Goal: Task Accomplishment & Management: Complete application form

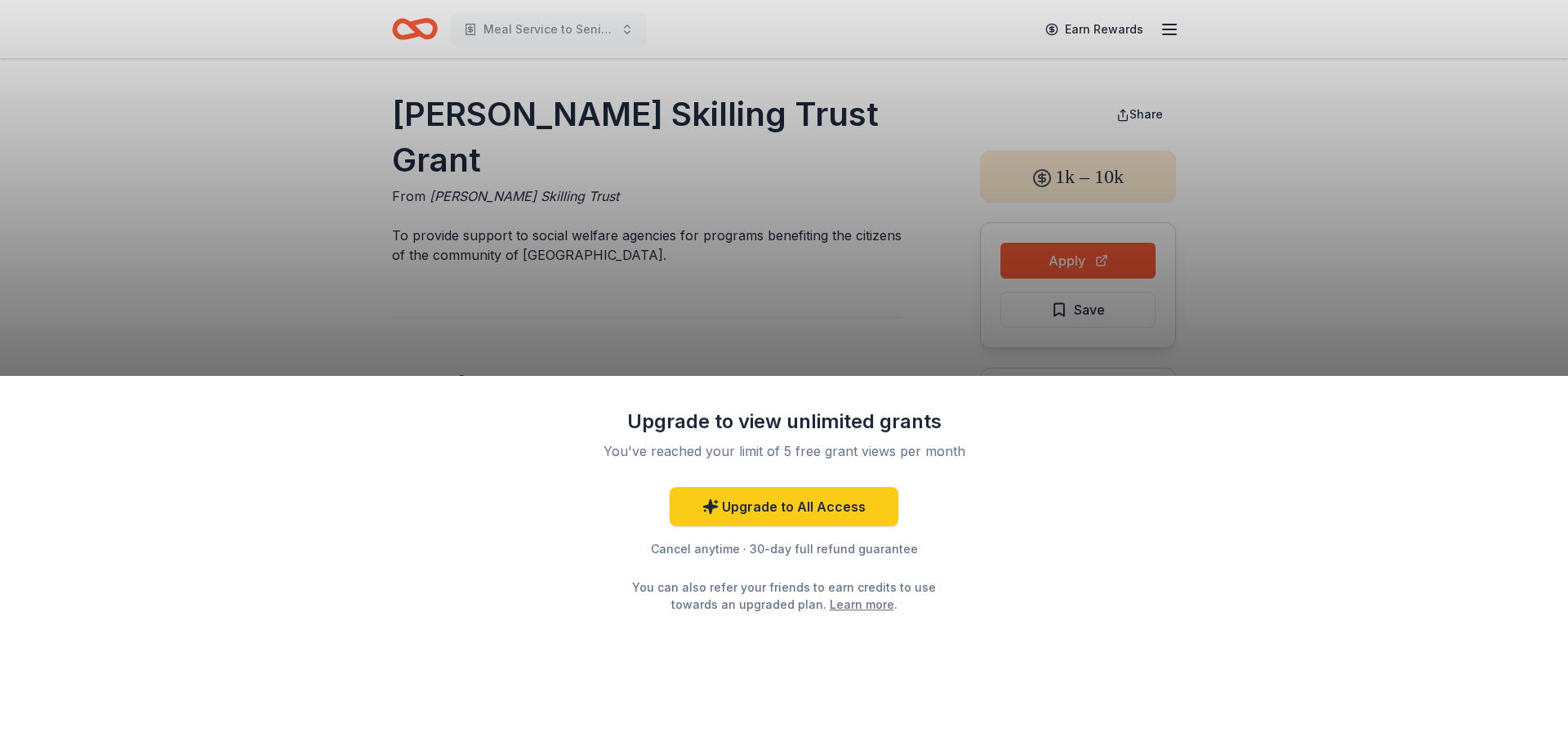
click at [812, 312] on div "Upgrade to view unlimited grants You've reached your limit of 5 free grant view…" at bounding box center [784, 376] width 1568 height 751
click at [159, 280] on div "Upgrade to view unlimited grants You've reached your limit of 5 free grant view…" at bounding box center [784, 376] width 1568 height 751
click at [1494, 168] on div "Upgrade to view unlimited grants You've reached your limit of 5 free grant view…" at bounding box center [784, 376] width 1568 height 751
click at [1323, 288] on div "Upgrade to view unlimited grants You've reached your limit of 5 free grant view…" at bounding box center [784, 376] width 1568 height 751
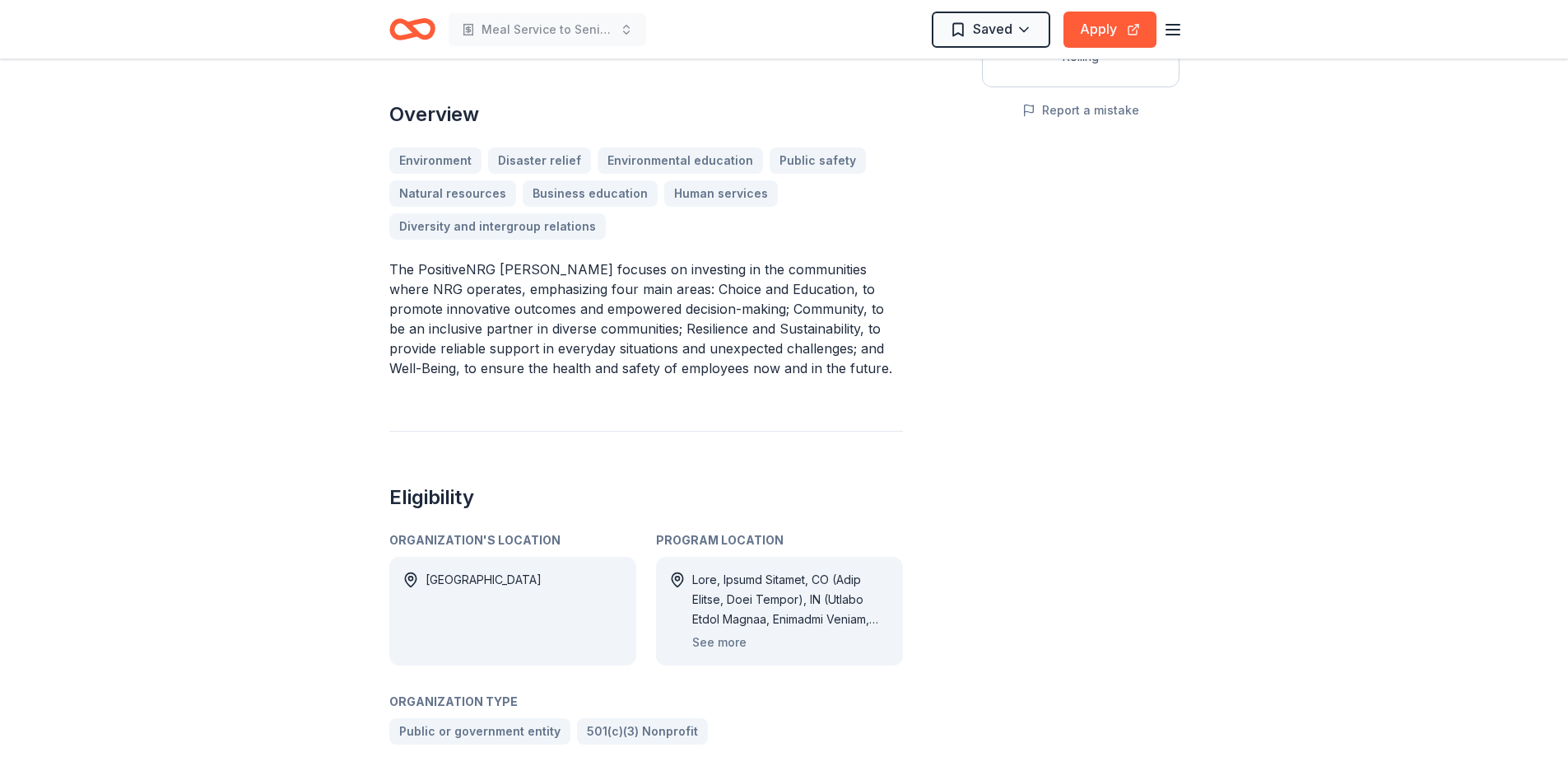
scroll to position [316, 0]
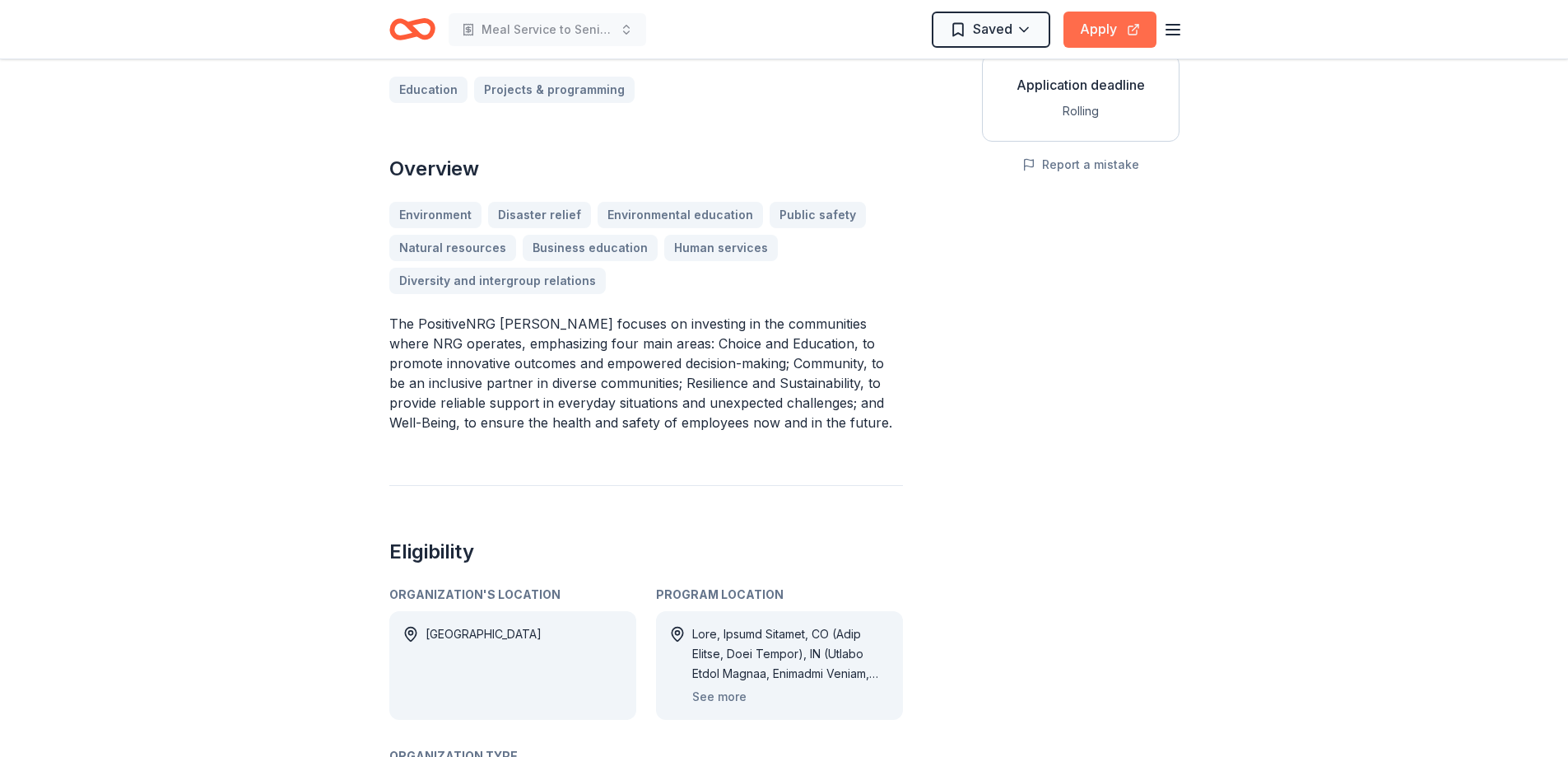
click at [1115, 14] on button "Apply" at bounding box center [1111, 29] width 93 height 36
